Goal: Navigation & Orientation: Find specific page/section

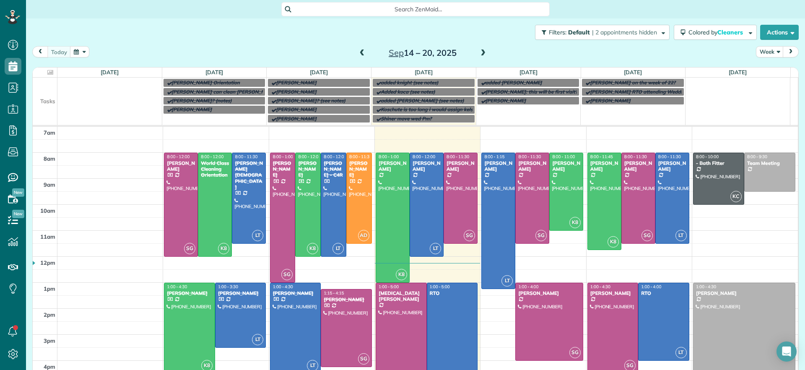
scroll to position [4, 4]
click at [480, 54] on span at bounding box center [483, 54] width 9 height 8
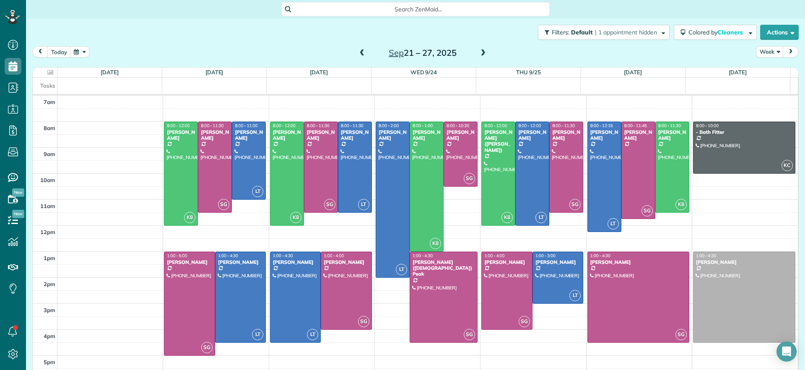
click at [480, 54] on span at bounding box center [483, 54] width 9 height 8
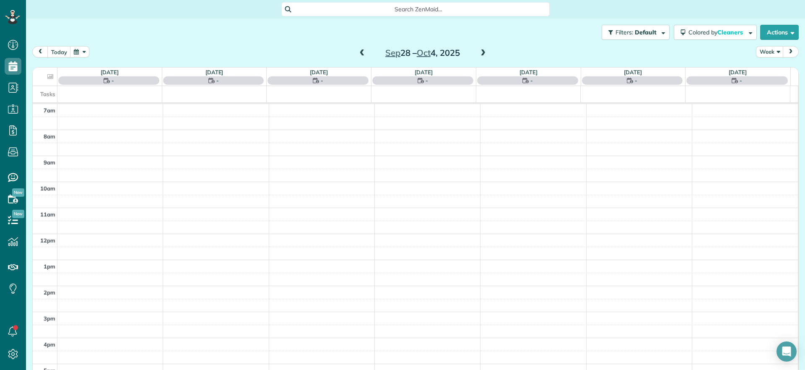
click at [358, 53] on span at bounding box center [362, 54] width 9 height 8
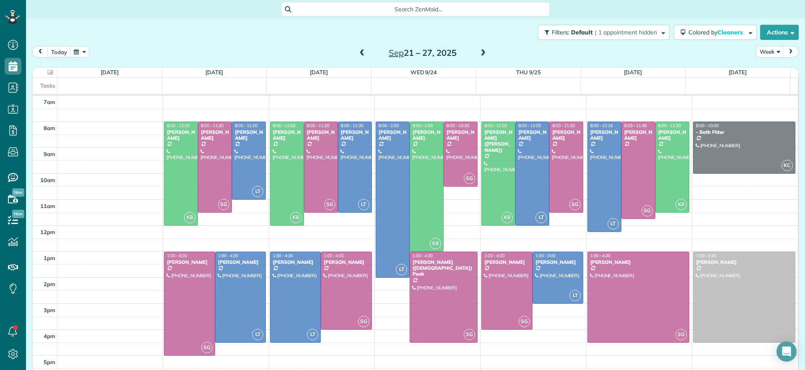
click at [481, 52] on span at bounding box center [483, 54] width 9 height 8
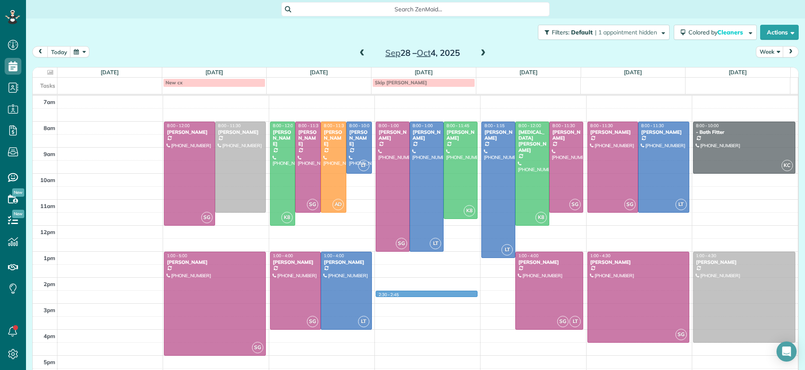
click at [453, 294] on td at bounding box center [427, 297] width 741 height 13
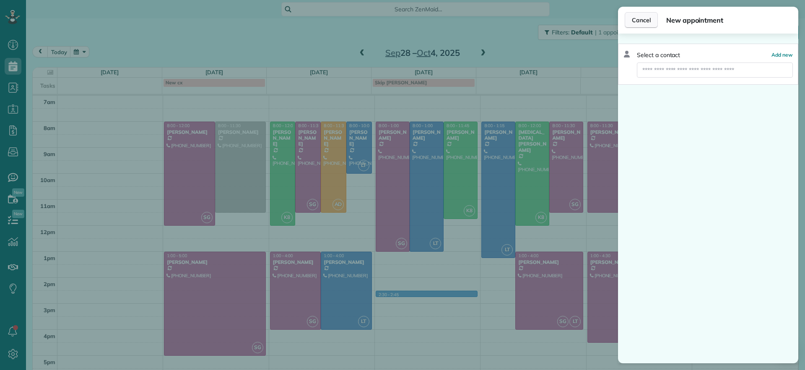
click at [649, 19] on span "Cancel" at bounding box center [641, 20] width 19 height 8
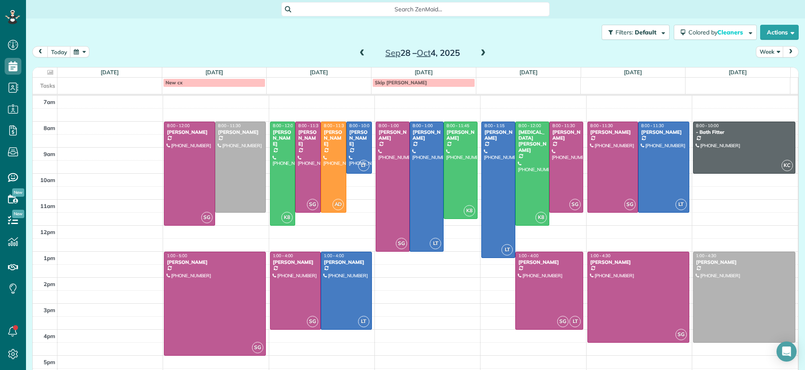
click at [373, 10] on span "Search ZenMaid…" at bounding box center [418, 9] width 255 height 8
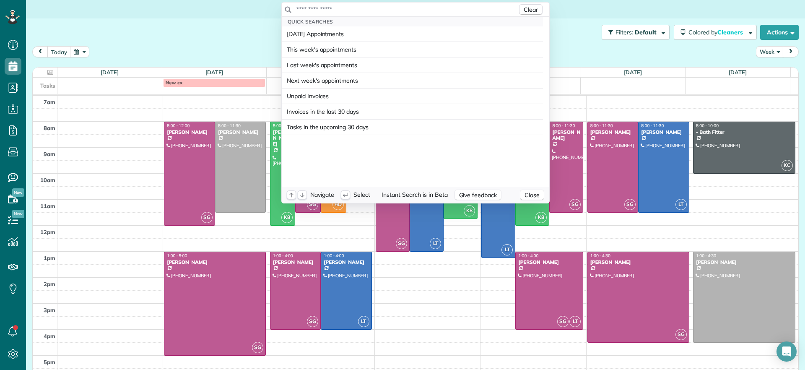
click at [374, 12] on input "text" at bounding box center [407, 9] width 222 height 8
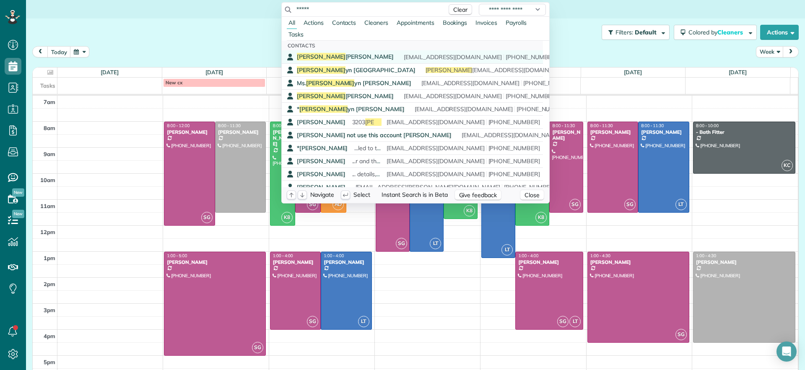
type input "*****"
click at [401, 58] on span "...always be home to let you in. [PERSON_NAME] [PERSON_NAME] is rarely home. -[…" at bounding box center [541, 57] width 280 height 8
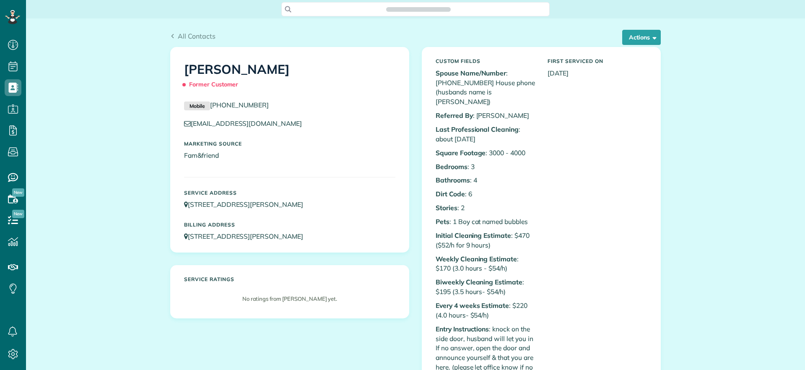
scroll to position [4, 4]
drag, startPoint x: 337, startPoint y: 206, endPoint x: 186, endPoint y: 208, distance: 150.6
click at [186, 208] on p "[STREET_ADDRESS][PERSON_NAME]" at bounding box center [289, 205] width 211 height 10
copy link "[STREET_ADDRESS][PERSON_NAME]"
